Goal: Task Accomplishment & Management: Manage account settings

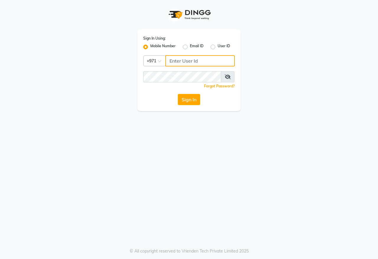
click at [207, 59] on input "Username" at bounding box center [199, 60] width 69 height 11
type input "1"
type input "543635694"
click at [191, 98] on button "Sign In" at bounding box center [189, 99] width 22 height 11
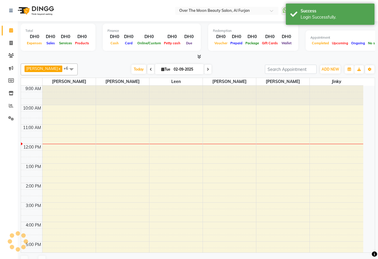
select select "en"
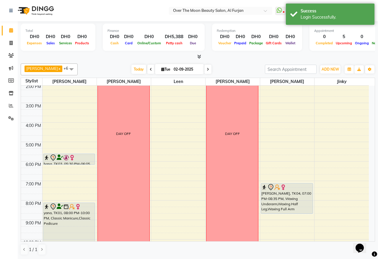
scroll to position [123, 0]
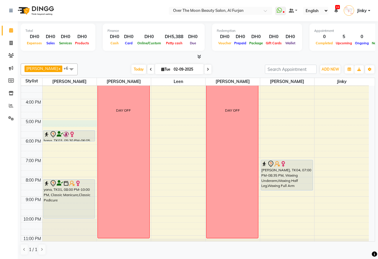
click at [81, 121] on div "9:00 AM 10:00 AM 11:00 AM 12:00 PM 1:00 PM 2:00 PM 3:00 PM 4:00 PM 5:00 PM 6:00…" at bounding box center [195, 109] width 348 height 292
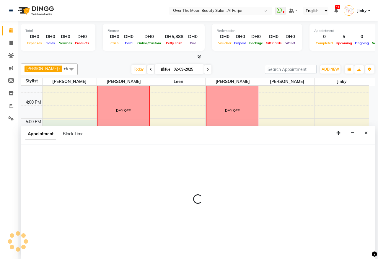
select select "20146"
select select "tentative"
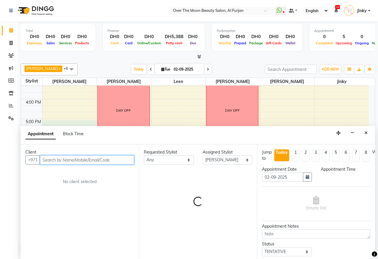
select select "1020"
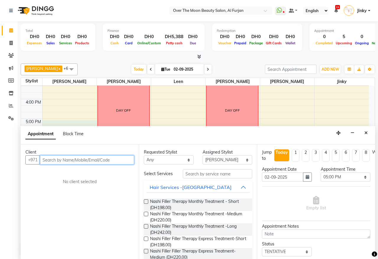
click at [82, 159] on input "text" at bounding box center [87, 159] width 94 height 9
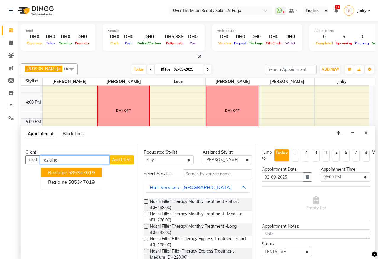
click at [89, 173] on ngb-highlight "585347019" at bounding box center [81, 172] width 27 height 6
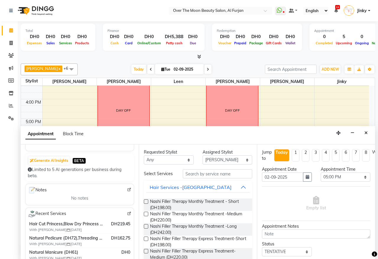
scroll to position [61, 0]
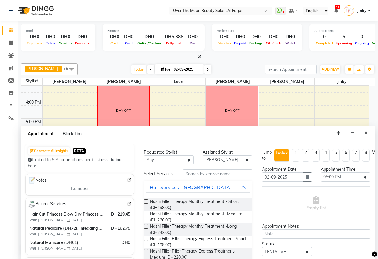
type input "585347019"
click at [190, 175] on input "text" at bounding box center [217, 173] width 69 height 9
click at [190, 174] on input "text" at bounding box center [217, 173] width 69 height 9
click at [189, 176] on input "text" at bounding box center [217, 173] width 69 height 9
click at [215, 159] on select "Select [PERSON_NAME] [PERSON_NAME] [PERSON_NAME]" at bounding box center [227, 159] width 50 height 9
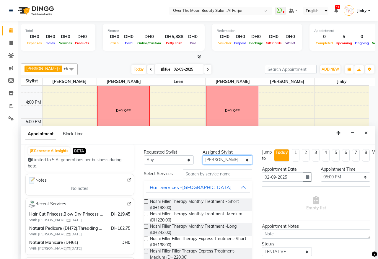
select select "43472"
click at [202, 156] on select "Select [PERSON_NAME] [PERSON_NAME] [PERSON_NAME]" at bounding box center [227, 159] width 50 height 9
click at [204, 176] on input "text" at bounding box center [217, 173] width 69 height 9
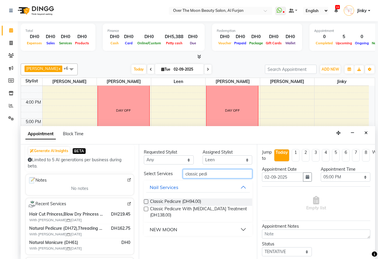
type input "classic pedi"
click at [145, 201] on label at bounding box center [146, 201] width 4 height 4
click at [145, 201] on input "checkbox" at bounding box center [146, 202] width 4 height 4
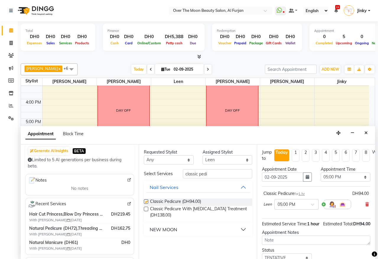
checkbox input "false"
drag, startPoint x: 205, startPoint y: 174, endPoint x: 200, endPoint y: 176, distance: 6.2
click at [200, 176] on input "classic pedi" at bounding box center [217, 173] width 69 height 9
type input "classic mani"
click at [214, 159] on select "Select [PERSON_NAME] [PERSON_NAME] [PERSON_NAME]" at bounding box center [227, 159] width 50 height 9
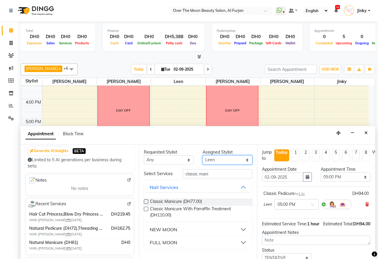
select select "64796"
click at [202, 156] on select "Select [PERSON_NAME] [PERSON_NAME] [PERSON_NAME]" at bounding box center [227, 159] width 50 height 9
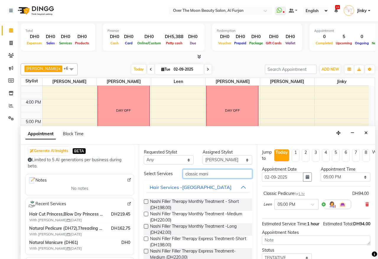
click at [210, 175] on input "classic mani" at bounding box center [217, 173] width 69 height 9
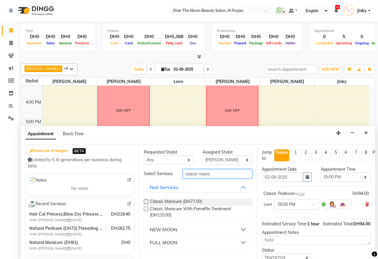
type input "classic manic"
click at [145, 201] on label at bounding box center [146, 201] width 4 height 4
click at [145, 201] on input "checkbox" at bounding box center [146, 202] width 4 height 4
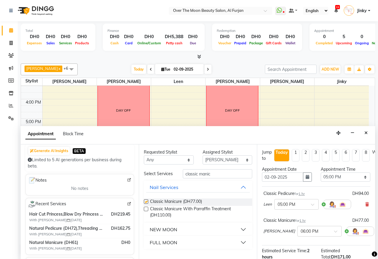
checkbox input "false"
click at [334, 232] on span at bounding box center [337, 233] width 7 height 6
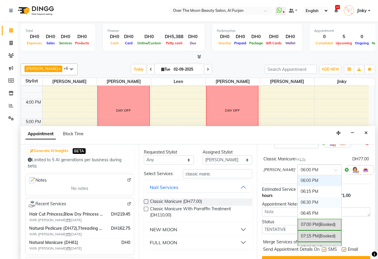
scroll to position [290, 0]
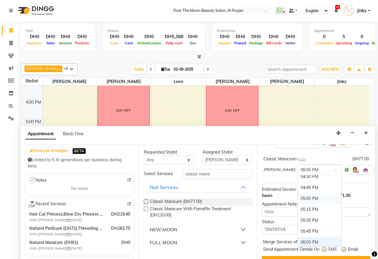
click at [297, 200] on div "05:00 PM" at bounding box center [319, 198] width 44 height 11
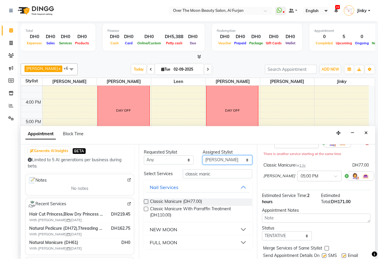
click at [218, 161] on select "Select [PERSON_NAME] [PERSON_NAME] [PERSON_NAME]" at bounding box center [227, 159] width 50 height 9
select select "20146"
click at [202, 156] on select "Select [PERSON_NAME] [PERSON_NAME] [PERSON_NAME]" at bounding box center [227, 159] width 50 height 9
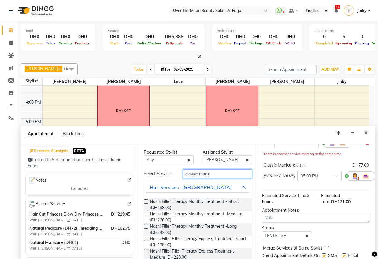
drag, startPoint x: 213, startPoint y: 175, endPoint x: 164, endPoint y: 182, distance: 50.1
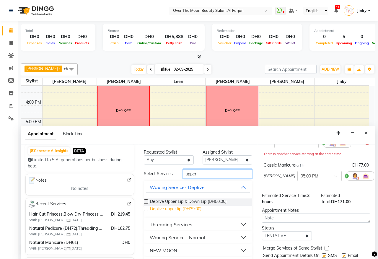
type input "upper"
click at [166, 213] on span "Deplive upper lip (DH39.00)" at bounding box center [175, 209] width 51 height 7
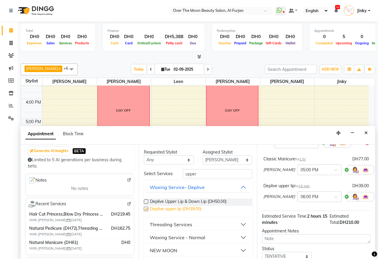
checkbox input "false"
drag, startPoint x: 202, startPoint y: 176, endPoint x: 160, endPoint y: 176, distance: 41.6
click at [160, 176] on div "Select Services upper" at bounding box center [197, 173] width 117 height 9
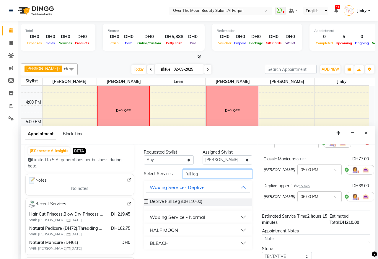
type input "full leg"
click at [163, 218] on div "Waxing Service - Normal" at bounding box center [177, 216] width 55 height 7
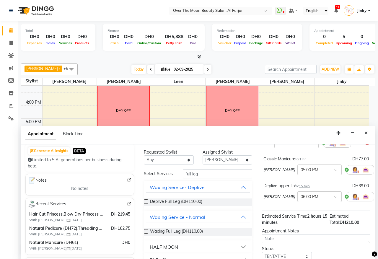
click at [146, 233] on label at bounding box center [146, 231] width 4 height 4
click at [146, 234] on input "checkbox" at bounding box center [146, 232] width 4 height 4
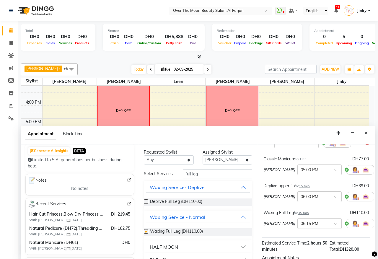
checkbox input "false"
drag, startPoint x: 200, startPoint y: 176, endPoint x: 157, endPoint y: 179, distance: 43.0
click at [157, 178] on div "Select Services full leg" at bounding box center [197, 173] width 117 height 9
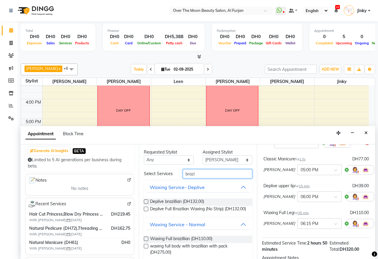
type input "brazi"
click at [147, 241] on label at bounding box center [146, 238] width 4 height 4
click at [147, 241] on input "checkbox" at bounding box center [146, 239] width 4 height 4
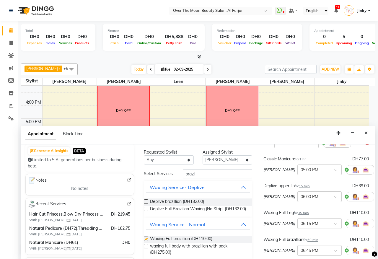
checkbox input "false"
drag, startPoint x: 198, startPoint y: 176, endPoint x: 164, endPoint y: 180, distance: 33.8
click at [164, 178] on div "Select Services brazi" at bounding box center [197, 173] width 117 height 9
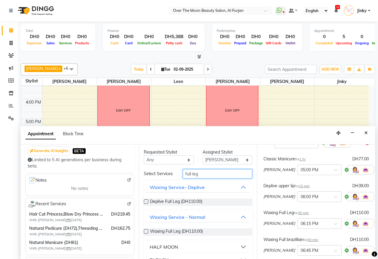
click at [200, 176] on input "full leg" at bounding box center [217, 173] width 69 height 9
type input "full arm"
click at [147, 233] on label at bounding box center [146, 231] width 4 height 4
click at [147, 234] on input "checkbox" at bounding box center [146, 232] width 4 height 4
checkbox input "false"
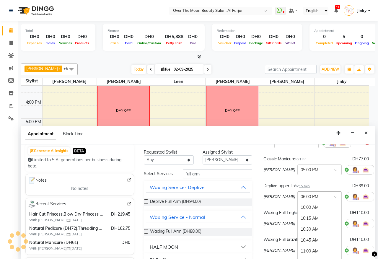
click at [334, 196] on span at bounding box center [337, 198] width 7 height 6
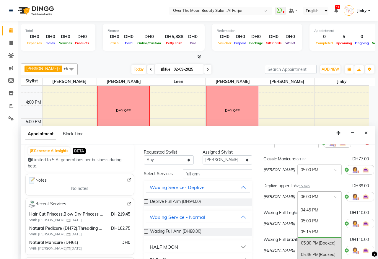
scroll to position [294, 0]
click at [302, 221] on div "05:00 PM" at bounding box center [319, 221] width 44 height 11
click at [334, 226] on span at bounding box center [337, 225] width 7 height 6
click at [301, 232] on div "05:00 PM" at bounding box center [319, 231] width 44 height 11
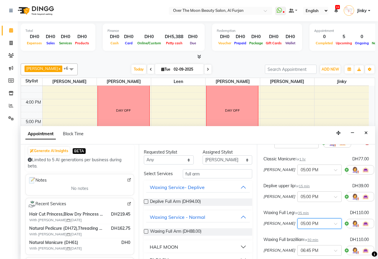
scroll to position [123, 0]
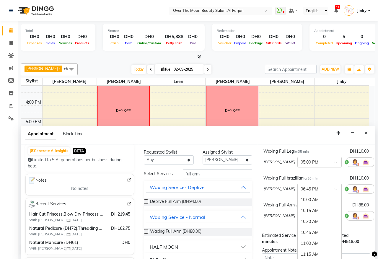
click at [334, 189] on span at bounding box center [337, 191] width 7 height 6
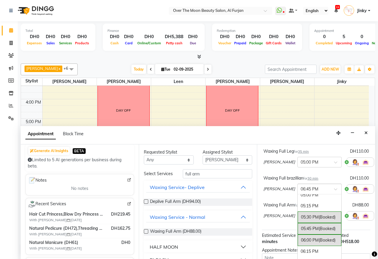
scroll to position [299, 0]
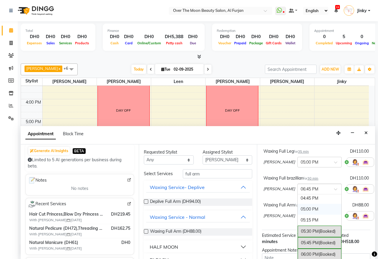
click at [297, 210] on div "05:00 PM" at bounding box center [319, 209] width 44 height 11
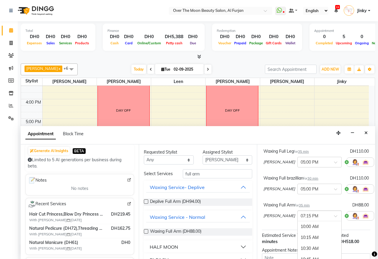
click at [334, 216] on span at bounding box center [337, 218] width 7 height 6
click at [301, 243] on div "05:00 PM" at bounding box center [319, 243] width 44 height 11
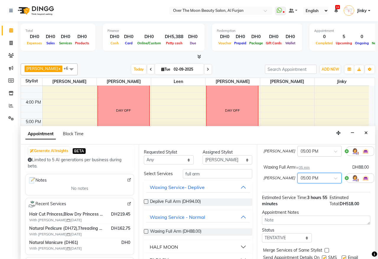
scroll to position [193, 0]
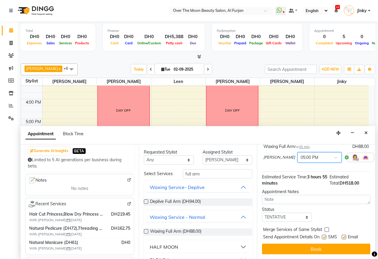
drag, startPoint x: 325, startPoint y: 223, endPoint x: 321, endPoint y: 226, distance: 5.2
click at [323, 226] on div "Merge Services of Same Stylist" at bounding box center [316, 229] width 108 height 7
click at [302, 244] on button "Book" at bounding box center [316, 248] width 108 height 11
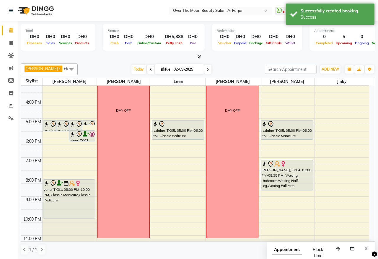
click at [180, 128] on div "rezlaine, TK05, 05:00 PM-06:00 PM, Classic Pedicure" at bounding box center [178, 129] width 52 height 19
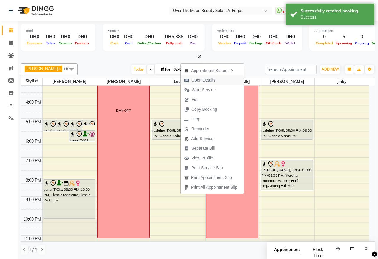
click at [208, 78] on span "Open Details" at bounding box center [203, 80] width 24 height 6
select select "7"
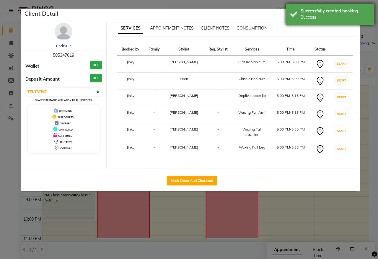
click at [322, 14] on div "Successfully created booking." at bounding box center [334, 11] width 69 height 6
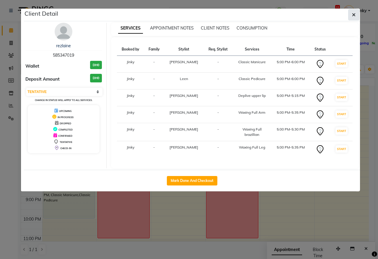
click at [352, 14] on icon "button" at bounding box center [354, 14] width 4 height 5
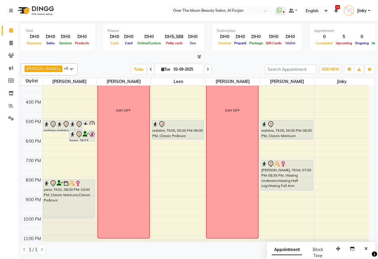
click at [52, 126] on icon at bounding box center [53, 124] width 7 height 7
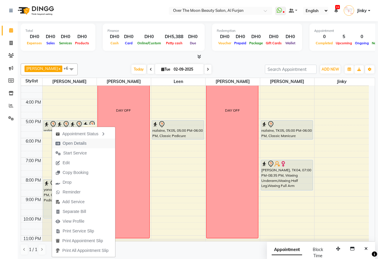
click at [75, 142] on span "Open Details" at bounding box center [75, 143] width 24 height 6
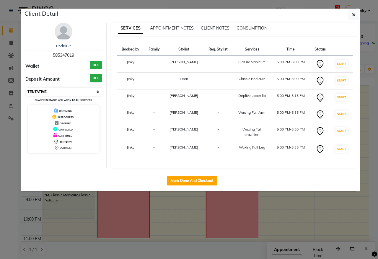
click at [74, 92] on select "Select IN SERVICE CONFIRMED TENTATIVE CHECK IN MARK DONE DROPPED UPCOMING" at bounding box center [64, 92] width 76 height 8
click at [26, 88] on select "Select IN SERVICE CONFIRMED TENTATIVE CHECK IN MARK DONE DROPPED UPCOMING" at bounding box center [64, 92] width 76 height 8
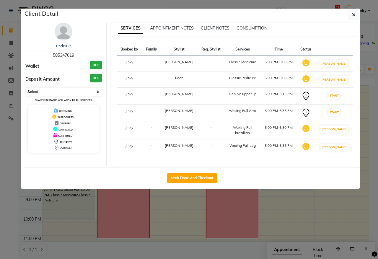
click at [69, 92] on select "Select IN SERVICE CONFIRMED TENTATIVE CHECK IN MARK DONE DROPPED UPCOMING" at bounding box center [64, 92] width 76 height 8
select select "5"
click at [26, 88] on select "Select IN SERVICE CONFIRMED TENTATIVE CHECK IN MARK DONE DROPPED UPCOMING" at bounding box center [64, 92] width 76 height 8
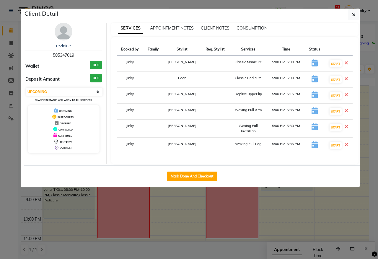
click at [346, 145] on icon at bounding box center [346, 144] width 4 height 5
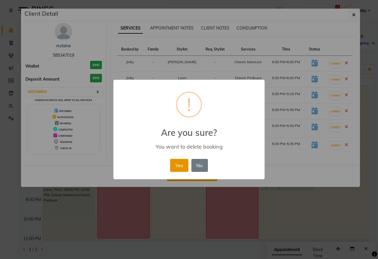
click at [181, 168] on button "Yes" at bounding box center [179, 165] width 18 height 13
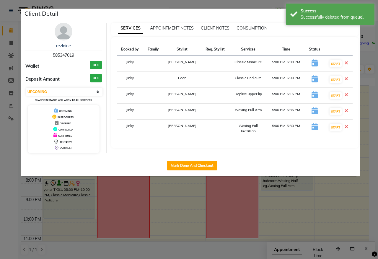
click at [344, 127] on icon at bounding box center [346, 126] width 4 height 5
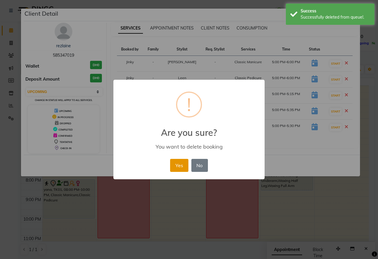
click at [176, 163] on button "Yes" at bounding box center [179, 165] width 18 height 13
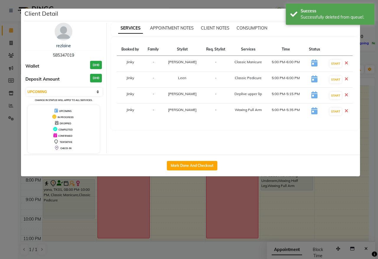
click at [346, 111] on icon at bounding box center [346, 110] width 4 height 5
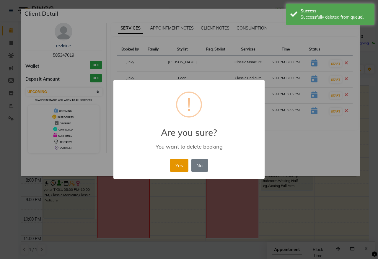
click at [178, 164] on button "Yes" at bounding box center [179, 165] width 18 height 13
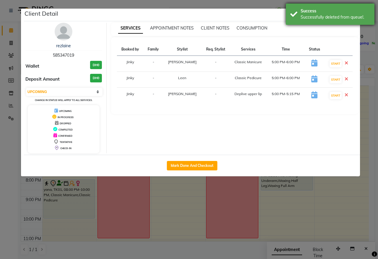
click at [344, 14] on div "Success" at bounding box center [334, 11] width 69 height 6
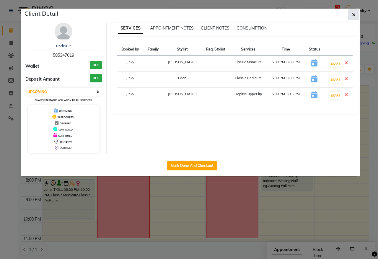
click at [353, 16] on icon "button" at bounding box center [354, 14] width 4 height 5
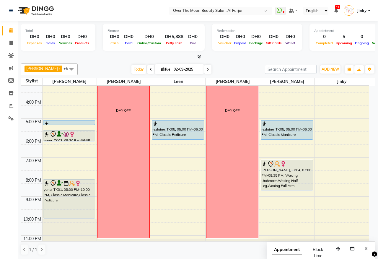
click at [68, 121] on div at bounding box center [69, 124] width 51 height 6
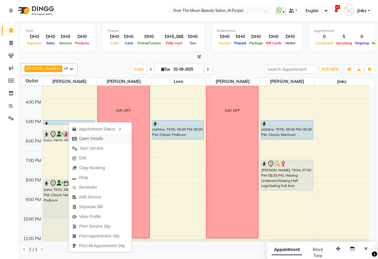
click at [94, 139] on span "Open Details" at bounding box center [91, 138] width 24 height 6
select select "5"
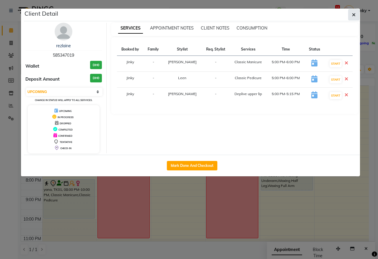
click at [356, 14] on button "button" at bounding box center [353, 14] width 11 height 11
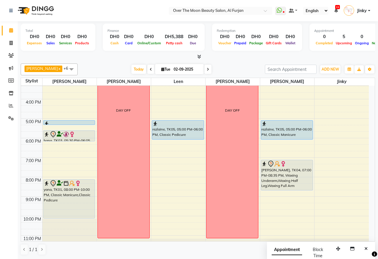
click at [81, 121] on div at bounding box center [69, 124] width 51 height 6
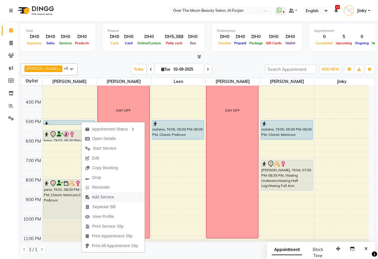
click at [102, 197] on span "Add Service" at bounding box center [103, 197] width 22 height 6
select select "20146"
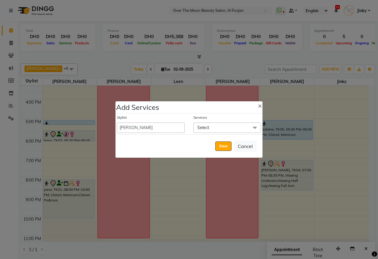
click at [215, 129] on span "Select" at bounding box center [227, 127] width 68 height 10
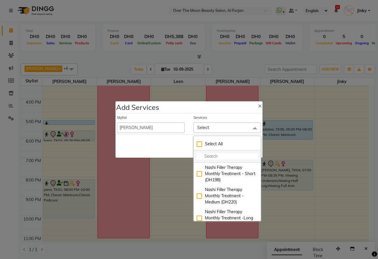
click at [217, 157] on input "multiselect-search" at bounding box center [227, 156] width 61 height 6
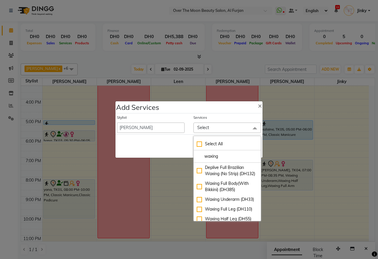
type input "waxing"
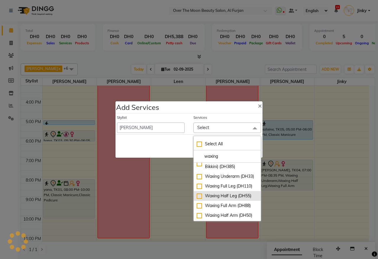
scroll to position [30, 0]
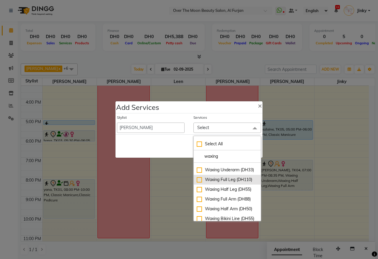
click at [197, 183] on div "Waxing Full Leg (DH110)" at bounding box center [227, 179] width 61 height 6
checkbox input "true"
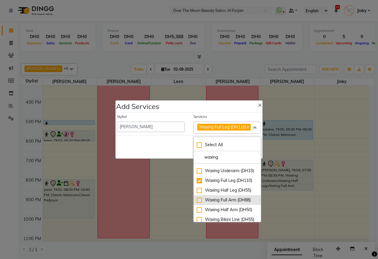
click at [197, 203] on div "Waxing Full Arm (DH88)" at bounding box center [227, 200] width 61 height 6
checkbox input "true"
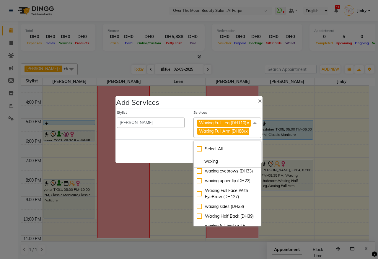
scroll to position [207, 0]
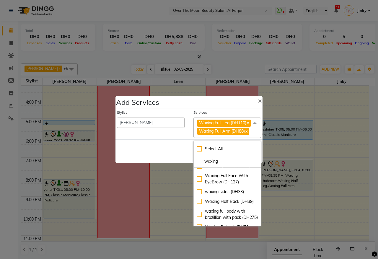
click at [197, 150] on div "Waxing Full brazillian (DH110)" at bounding box center [227, 143] width 61 height 12
checkbox input "true"
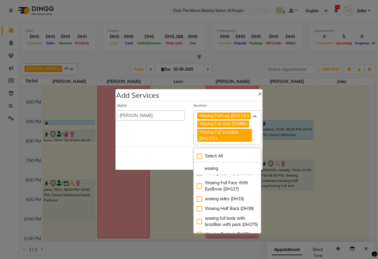
click at [143, 157] on div "Save Cancel" at bounding box center [188, 157] width 147 height 23
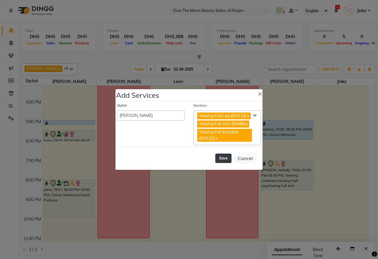
click at [220, 163] on button "Save" at bounding box center [223, 157] width 16 height 9
select select "66106"
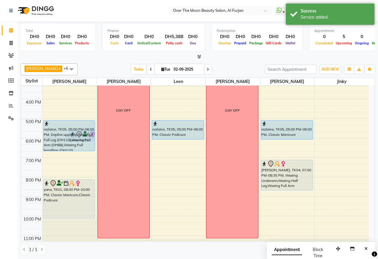
drag, startPoint x: 50, startPoint y: 157, endPoint x: 52, endPoint y: 150, distance: 7.7
click at [52, 150] on div "rezlaine, TK05, 05:00 PM-06:55 PM, Deplive upper lip,Waxing Full Leg (DH110),Wa…" at bounding box center [69, 109] width 54 height 292
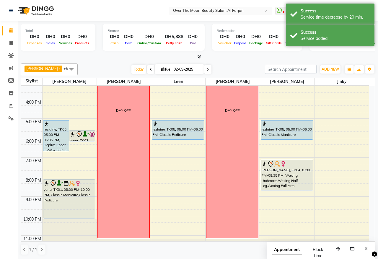
click at [45, 131] on div "rezlaine, TK05, 05:00 PM-06:35 PM, Deplive upper lip,Waxing Full Leg (DH110),Wa…" at bounding box center [55, 135] width 25 height 30
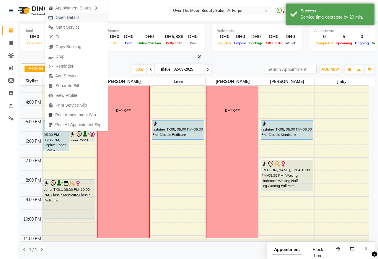
click at [76, 17] on span "Open Details" at bounding box center [67, 17] width 24 height 6
select select "5"
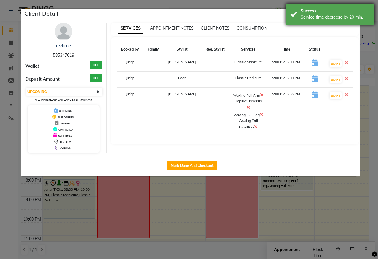
click at [331, 14] on div "Service time decrease by 20 min." at bounding box center [334, 17] width 69 height 6
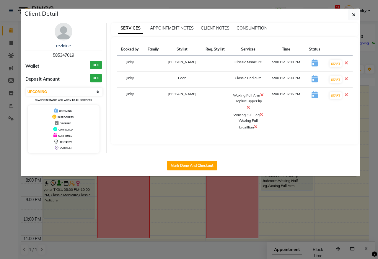
drag, startPoint x: 352, startPoint y: 14, endPoint x: 243, endPoint y: 42, distance: 111.7
click at [350, 14] on button "button" at bounding box center [353, 14] width 11 height 11
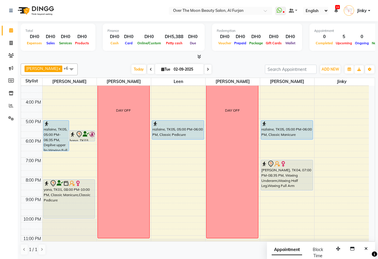
click at [52, 139] on div "rezlaine, TK05, 05:00 PM-06:35 PM, Deplive upper lip,Waxing Full Leg (DH110),Wa…" at bounding box center [55, 135] width 25 height 30
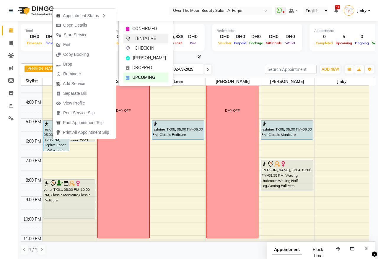
click at [138, 42] on span "TENTATIVE" at bounding box center [145, 38] width 21 height 6
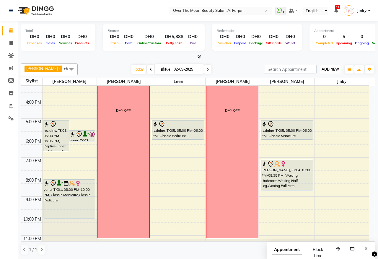
click at [331, 70] on span "ADD NEW" at bounding box center [329, 69] width 17 height 4
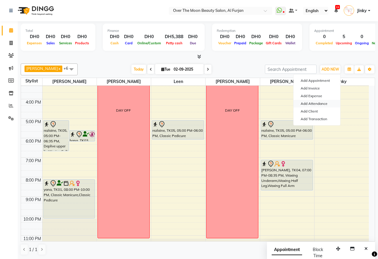
click at [315, 104] on link "Add Attendance" at bounding box center [316, 104] width 47 height 8
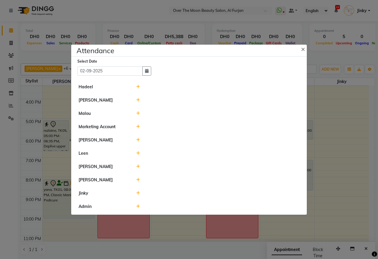
click at [138, 98] on icon at bounding box center [138, 100] width 4 height 4
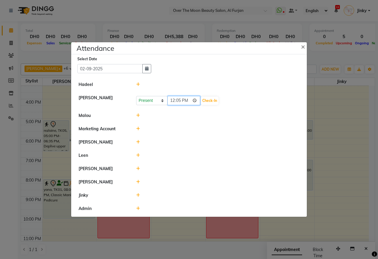
click at [196, 98] on input "12:05" at bounding box center [183, 100] width 33 height 9
type input "12:00"
click at [212, 102] on button "Check-In" at bounding box center [210, 101] width 18 height 8
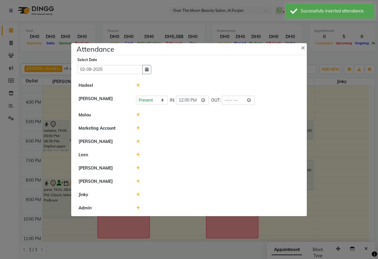
click at [138, 154] on icon at bounding box center [138, 155] width 4 height 4
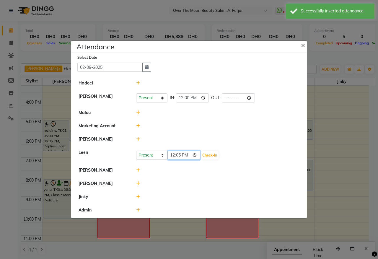
click at [194, 156] on input "12:05" at bounding box center [183, 155] width 33 height 9
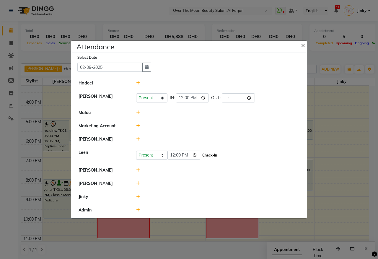
type input "12:00"
click at [213, 156] on button "Check-In" at bounding box center [210, 155] width 18 height 8
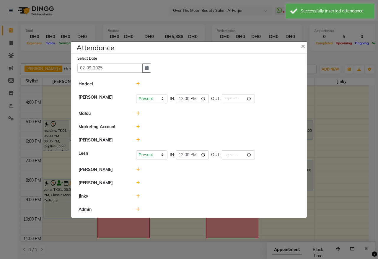
click at [137, 182] on icon at bounding box center [138, 183] width 4 height 4
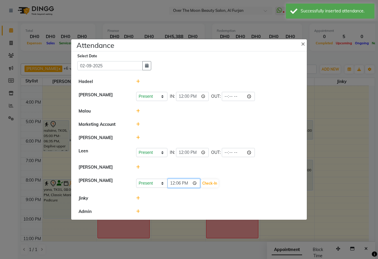
click at [195, 183] on input "12:06" at bounding box center [183, 183] width 33 height 9
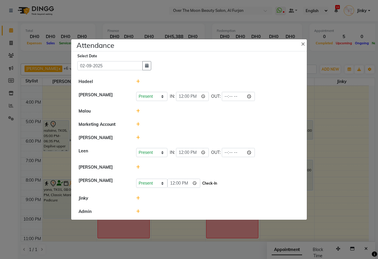
type input "12:00"
drag, startPoint x: 208, startPoint y: 183, endPoint x: 178, endPoint y: 188, distance: 30.7
click at [208, 183] on button "Check-In" at bounding box center [210, 183] width 18 height 8
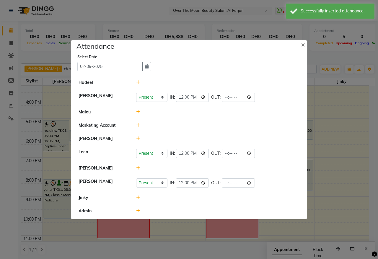
click at [139, 198] on icon at bounding box center [138, 197] width 4 height 4
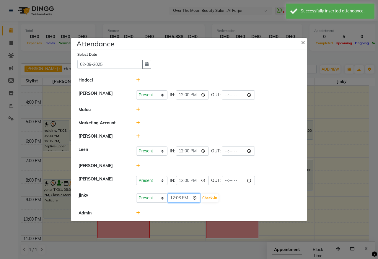
click at [196, 198] on input "12:06" at bounding box center [183, 197] width 33 height 9
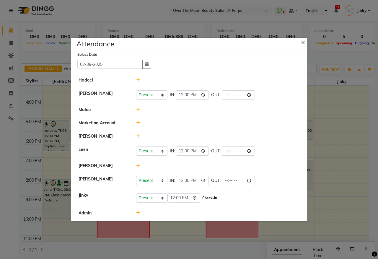
type input "12:00"
click at [211, 198] on button "Check-In" at bounding box center [210, 198] width 18 height 8
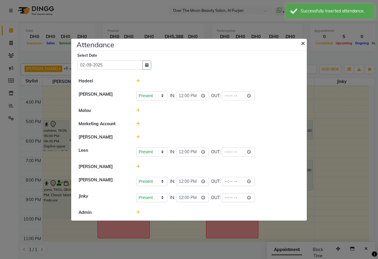
click at [301, 43] on span "×" at bounding box center [303, 42] width 4 height 9
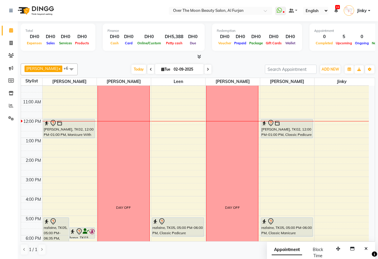
scroll to position [0, 0]
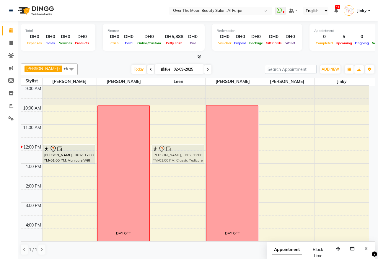
drag, startPoint x: 268, startPoint y: 156, endPoint x: 179, endPoint y: 155, distance: 88.8
click at [179, 155] on tr "rezlaine, TK05, 05:00 PM-06:35 PM, Deplive upper lip,Waxing Full Leg (DH110),Wa…" at bounding box center [195, 232] width 348 height 292
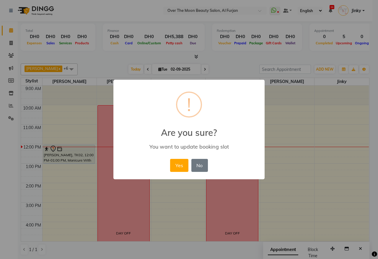
drag, startPoint x: 179, startPoint y: 166, endPoint x: 161, endPoint y: 170, distance: 17.8
click at [173, 167] on button "Yes" at bounding box center [179, 165] width 18 height 13
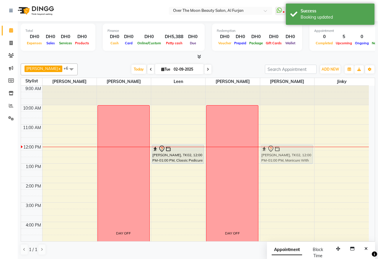
drag, startPoint x: 50, startPoint y: 156, endPoint x: 248, endPoint y: 155, distance: 198.6
click at [248, 155] on tr "rezlaine, TK05, 05:00 PM-06:35 PM, Deplive upper lip,Waxing Full Leg (DH110),Wa…" at bounding box center [195, 232] width 348 height 292
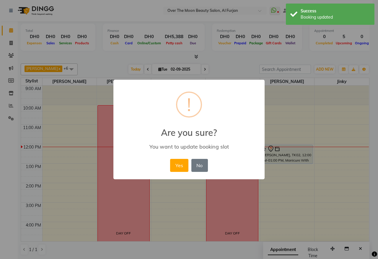
click at [182, 167] on button "Yes" at bounding box center [179, 165] width 18 height 13
